Goal: Use online tool/utility: Utilize a website feature to perform a specific function

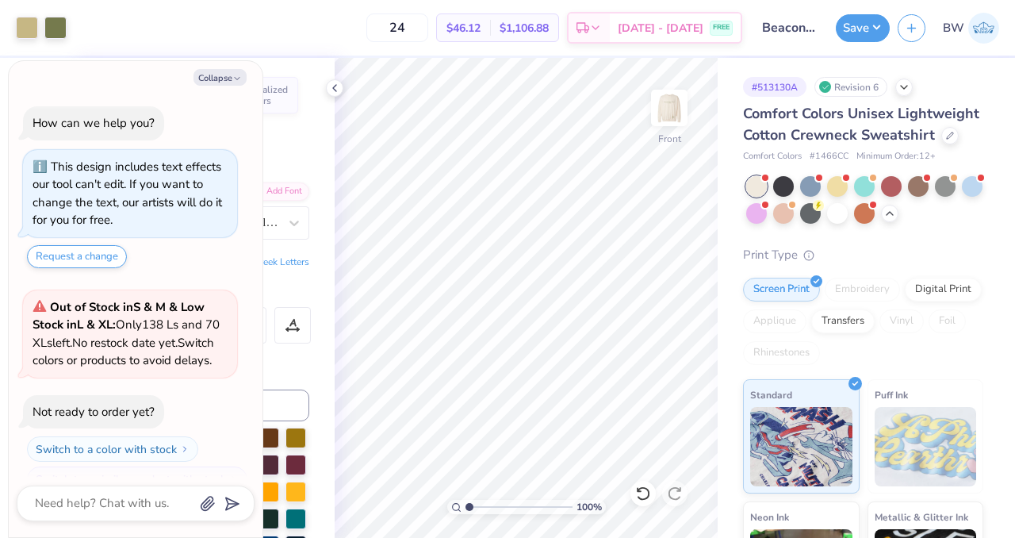
scroll to position [492, 0]
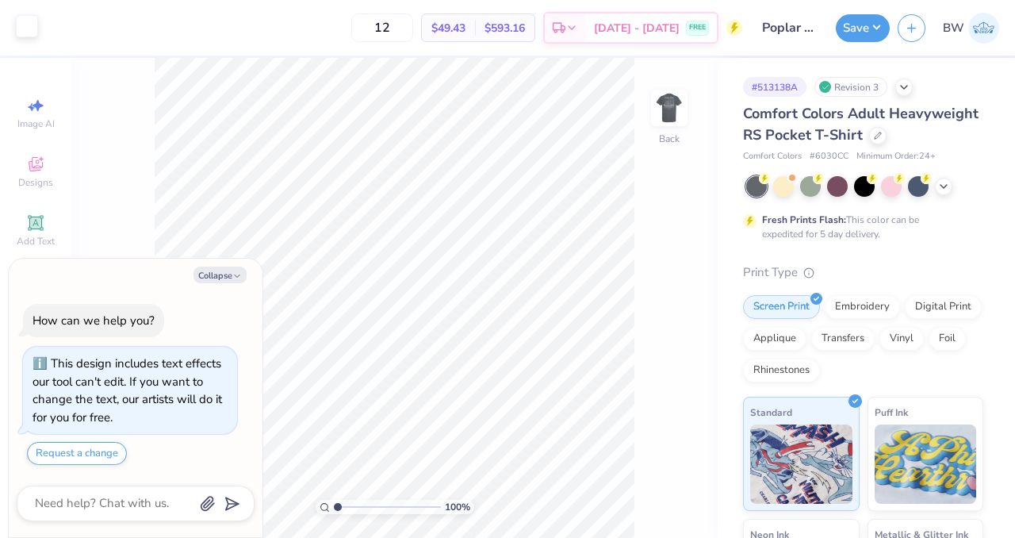
click at [25, 29] on div at bounding box center [27, 26] width 22 height 22
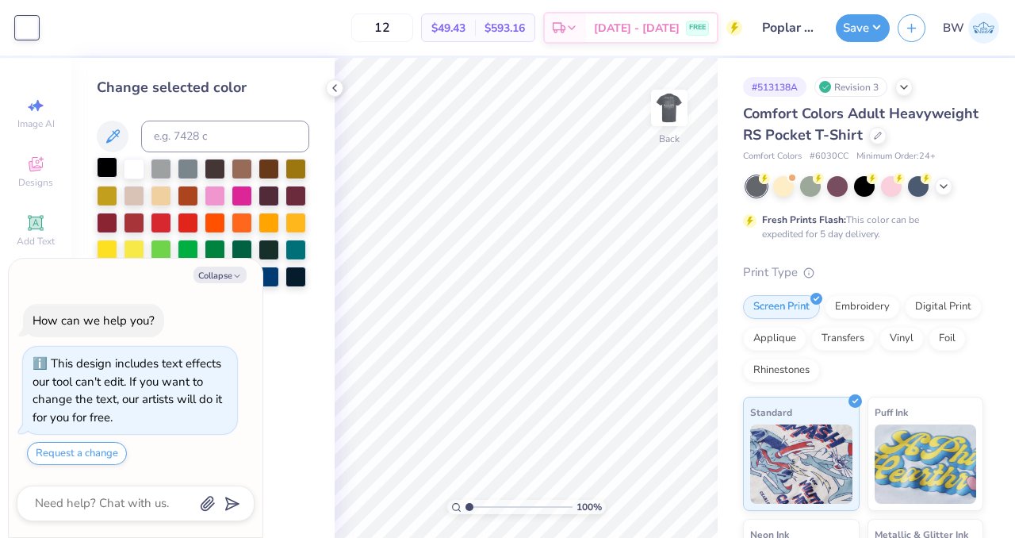
click at [109, 171] on div at bounding box center [107, 167] width 21 height 21
click at [233, 283] on button "Collapse" at bounding box center [219, 274] width 53 height 17
type textarea "x"
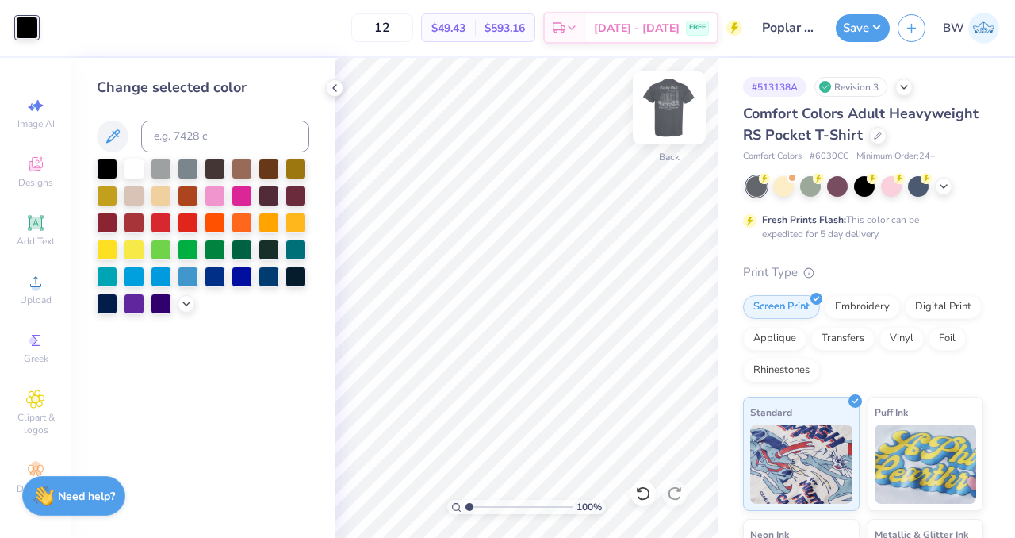
click at [661, 105] on img at bounding box center [668, 107] width 63 height 63
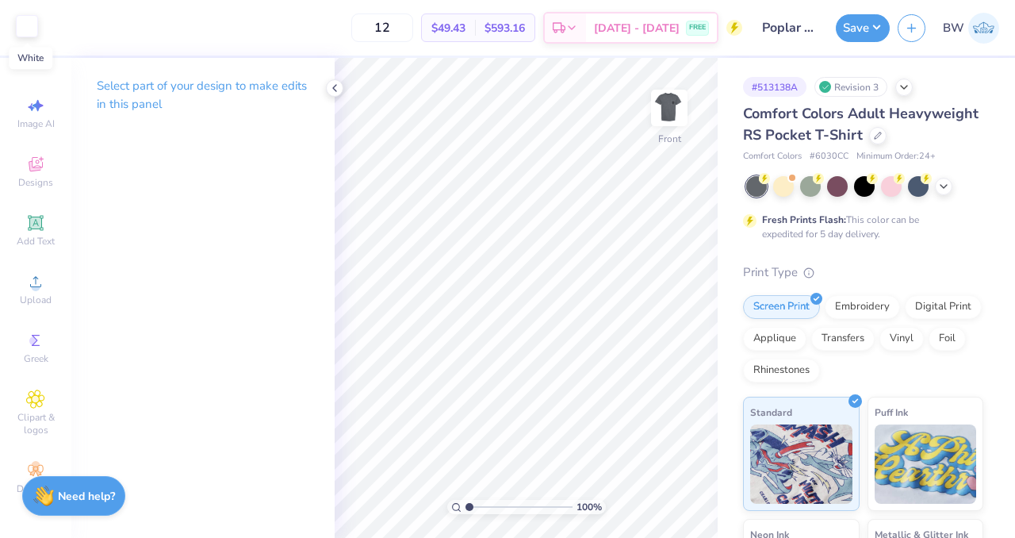
click at [29, 31] on div at bounding box center [27, 26] width 22 height 22
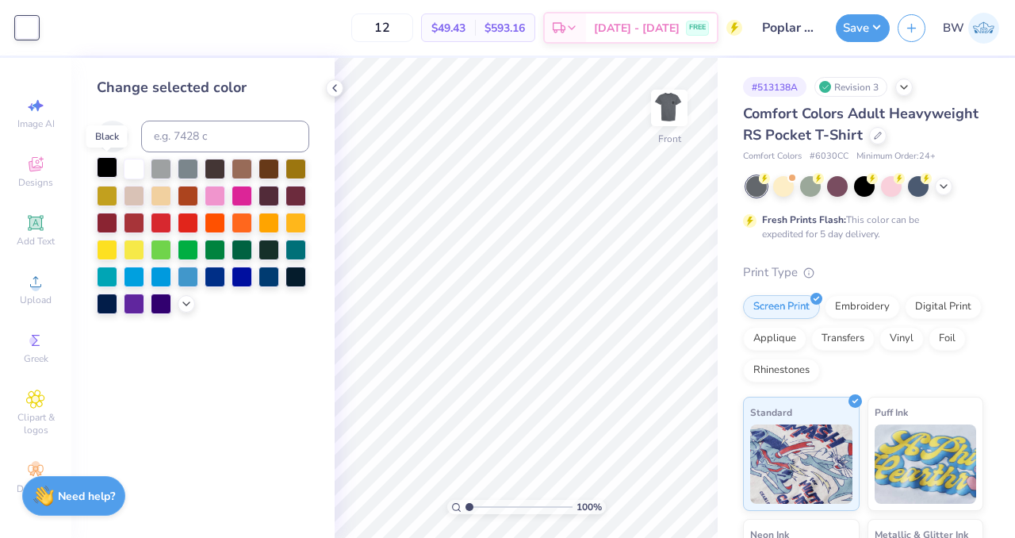
click at [108, 178] on div at bounding box center [107, 167] width 21 height 21
click at [335, 91] on icon at bounding box center [334, 88] width 13 height 13
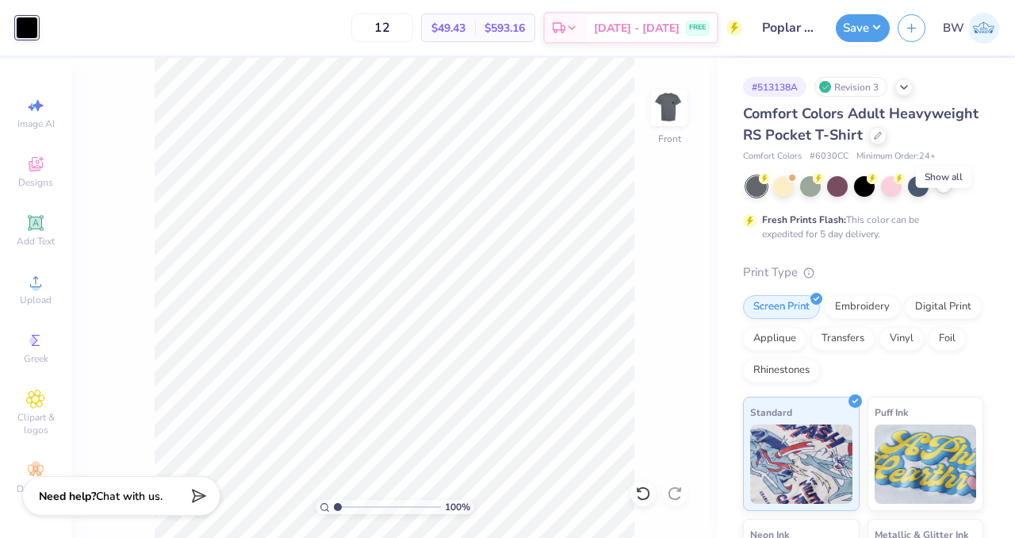
click at [941, 186] on polyline at bounding box center [943, 184] width 6 height 3
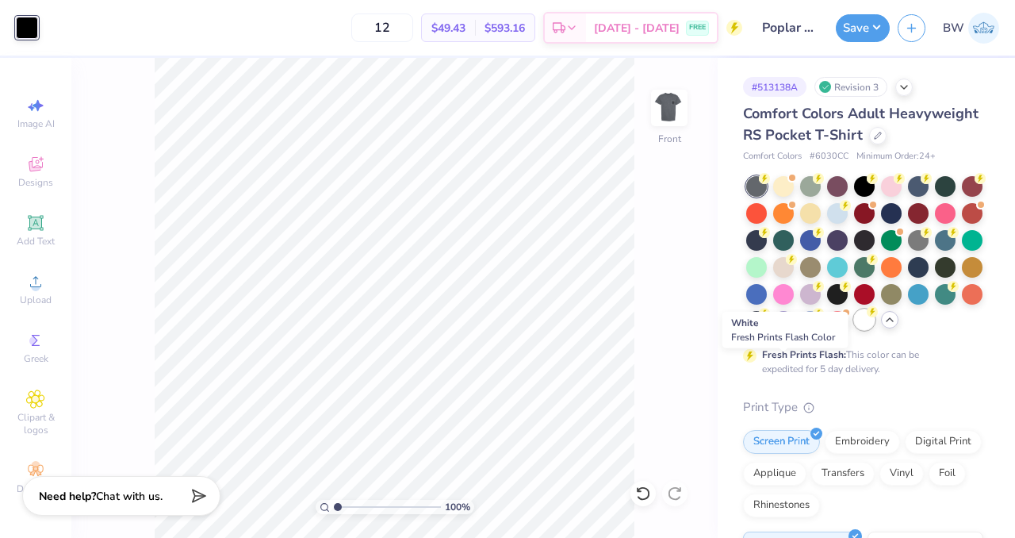
click at [854, 330] on div at bounding box center [864, 319] width 21 height 21
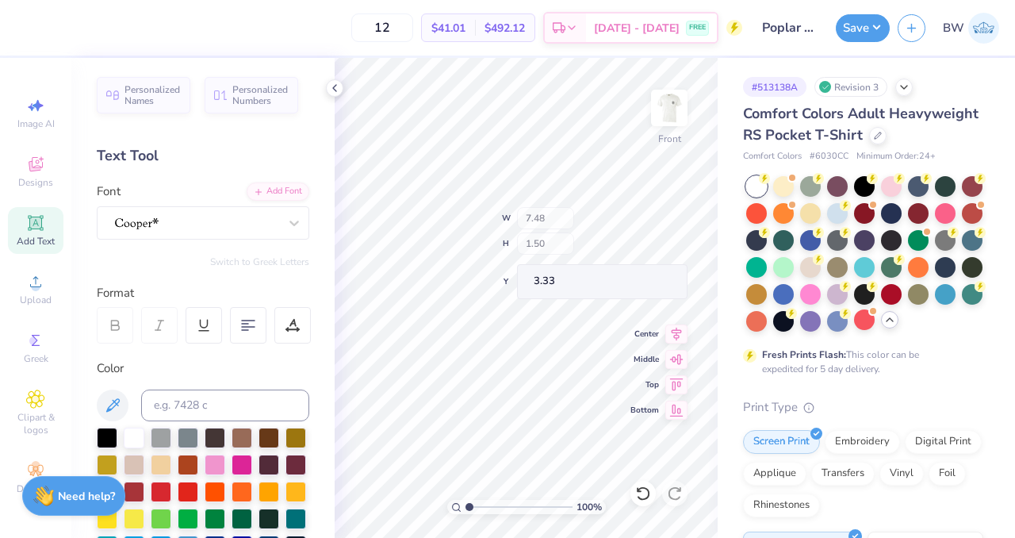
type input "7.48"
type input "1.50"
type input "3.33"
type input "18.38"
type input "9.71"
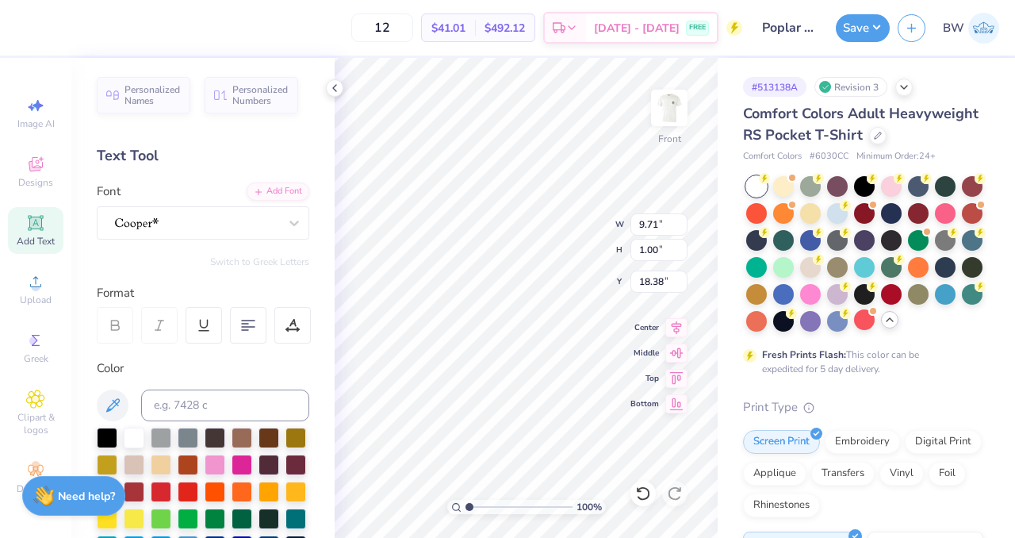
type input "1.00"
type input "13.56"
type input "3.55"
type input "1.0621118905246"
type input "11.00"
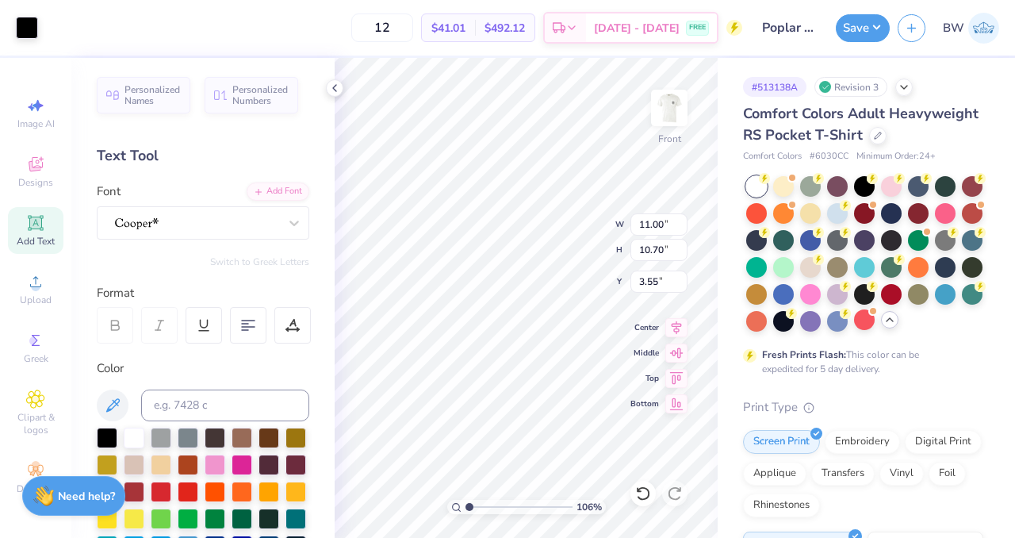
type input "10.70"
type input "3.55"
type input "1.0621118905246"
type input "4.37"
type input "1.0621118905246"
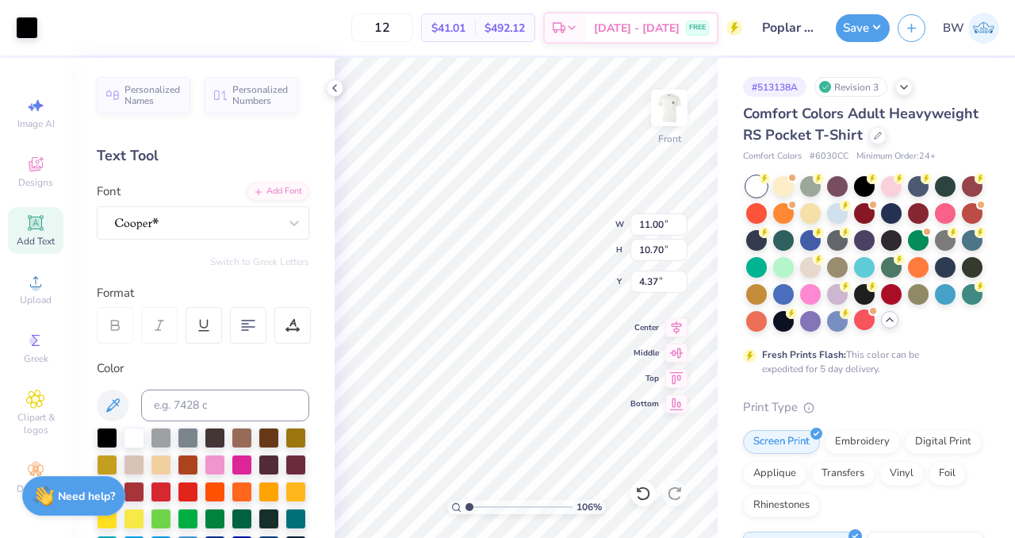
type input "3.55"
type input "1.45455787489159"
type input "12.75"
type input "1.45455787489159"
type input "12.56"
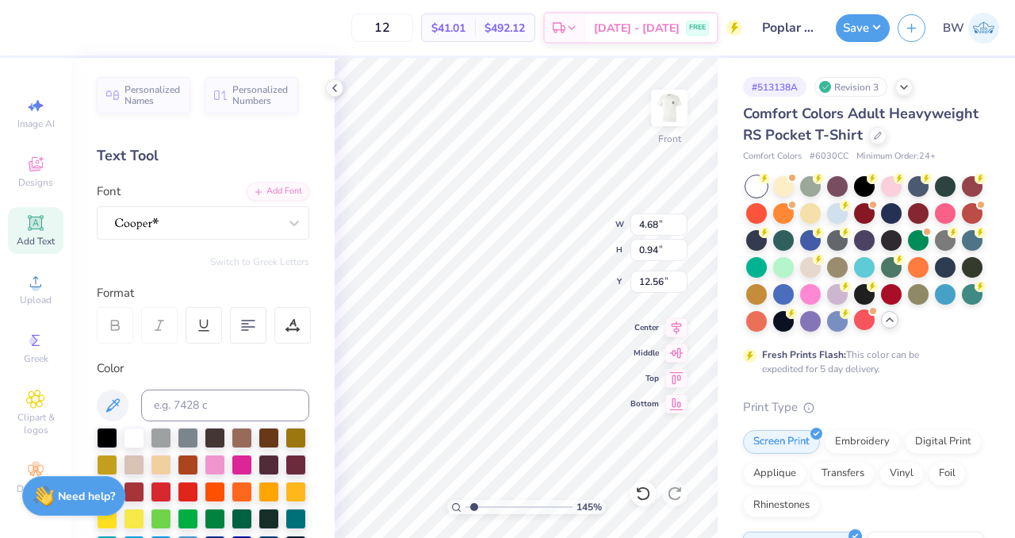
type input "1.45455787489159"
type input "12.51"
click at [823, 163] on div "Comfort Colors Adult Heavyweight RS Pocket T-Shirt Comfort Colors # 6030CC Mini…" at bounding box center [863, 133] width 240 height 60
type input "1.45455787489159"
